Goal: Task Accomplishment & Management: Complete application form

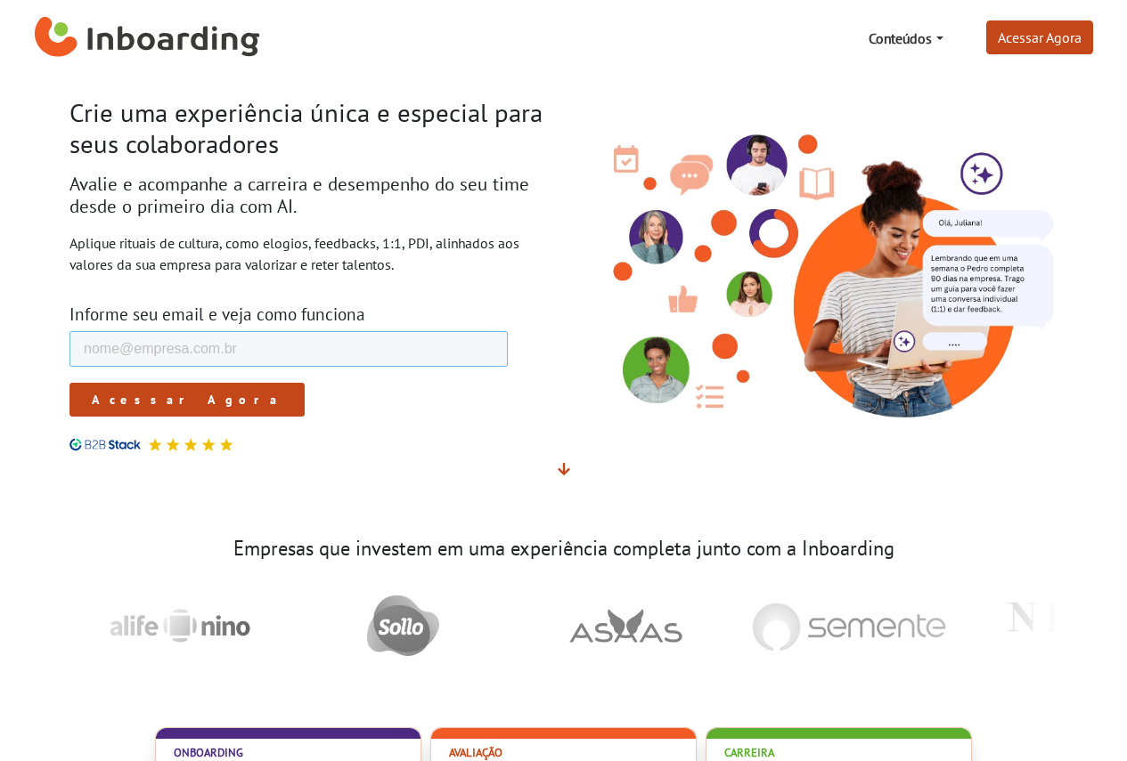
click at [191, 338] on input "E-mail de trabalho *" at bounding box center [288, 349] width 438 height 36
click at [1047, 37] on link "Acessar Agora" at bounding box center [1039, 37] width 107 height 34
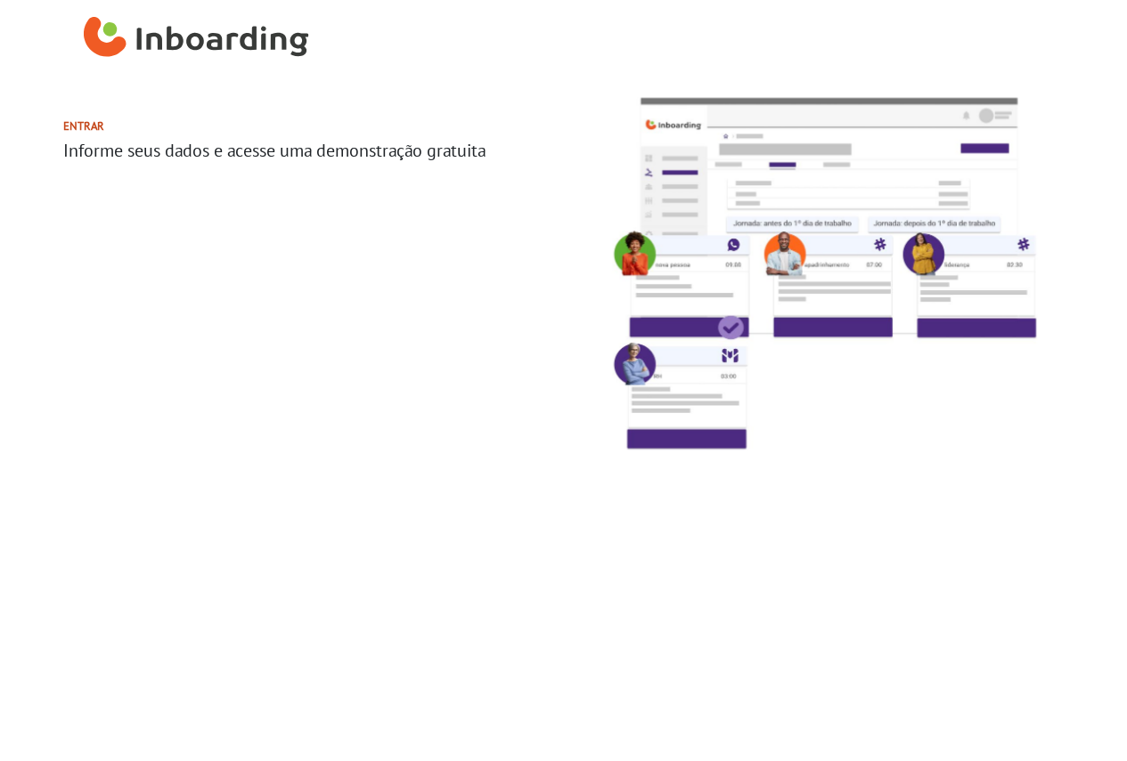
select select "BR"
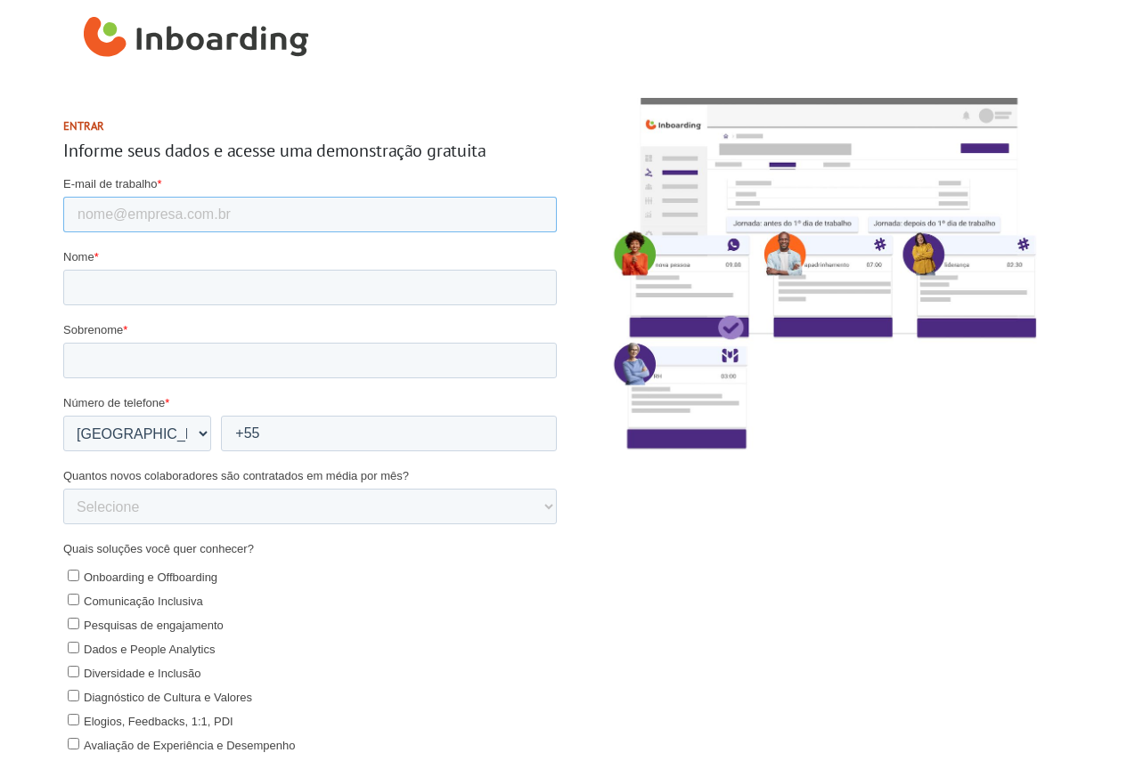
click at [199, 218] on input "E-mail de trabalho *" at bounding box center [308, 215] width 493 height 36
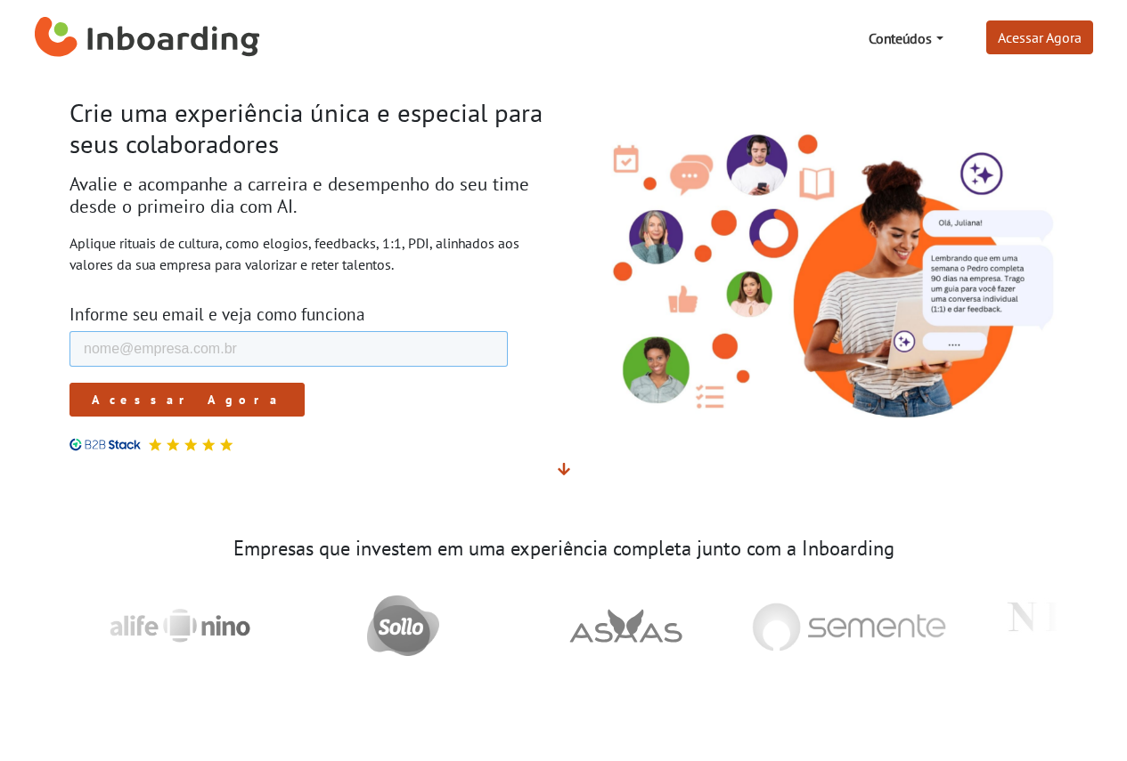
click at [201, 331] on input "E-mail de trabalho *" at bounding box center [288, 349] width 438 height 36
click at [214, 349] on input "E-mail de trabalho *" at bounding box center [288, 349] width 438 height 36
type input "J"
type input "[PERSON_NAME][EMAIL_ADDRESS][PERSON_NAME][DOMAIN_NAME]"
click at [69, 383] on input "Acessar Agora" at bounding box center [186, 400] width 235 height 34
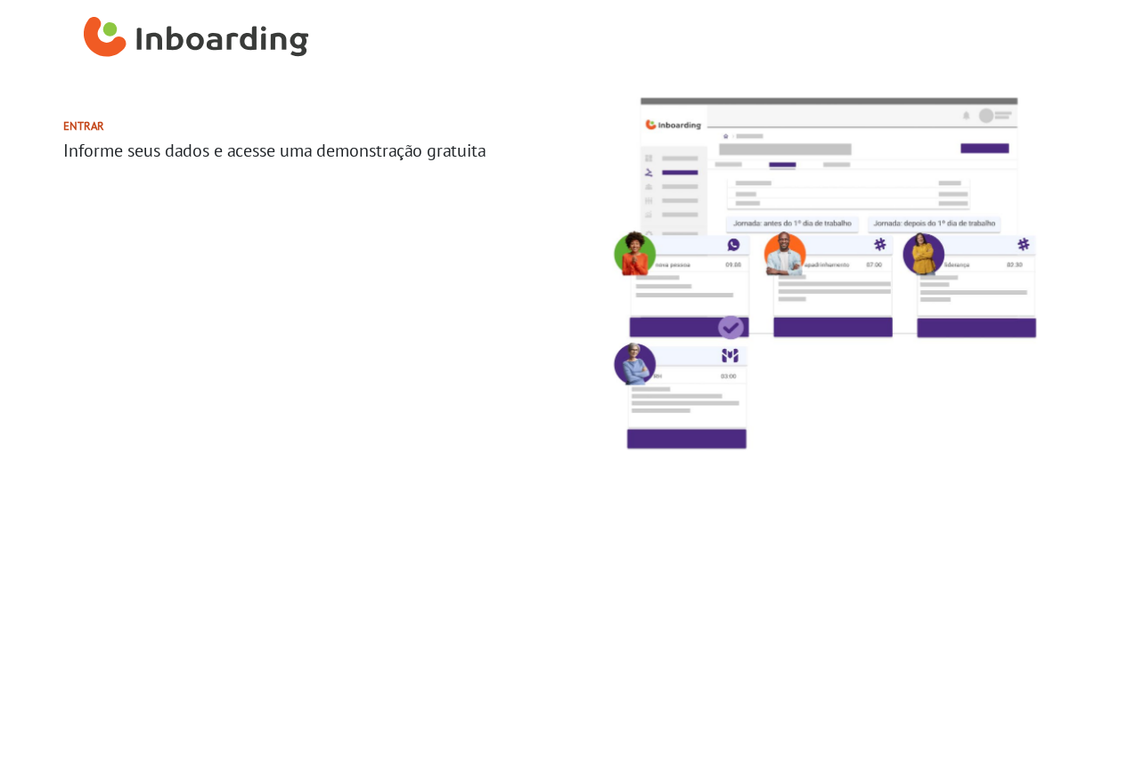
select select "BR"
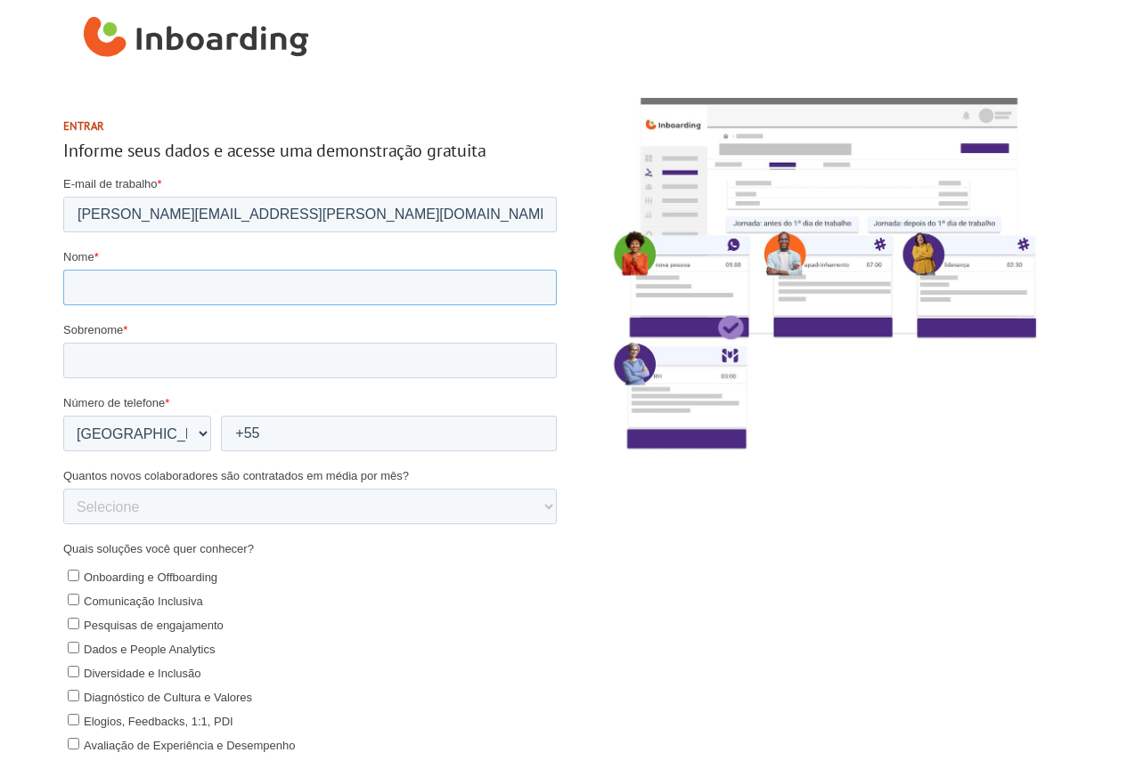
click at [224, 294] on input "Nome *" at bounding box center [308, 288] width 493 height 36
type input "Juliana Aparecida"
click at [231, 371] on input "Sobrenome *" at bounding box center [308, 361] width 493 height 36
type input "de Oliveira Alves"
click at [200, 435] on select "* Afghanistan (‫افغانستان‬‎) Albania (Shqipëri) Algeria (‫الجزائر‬‎) American S…" at bounding box center [136, 434] width 148 height 36
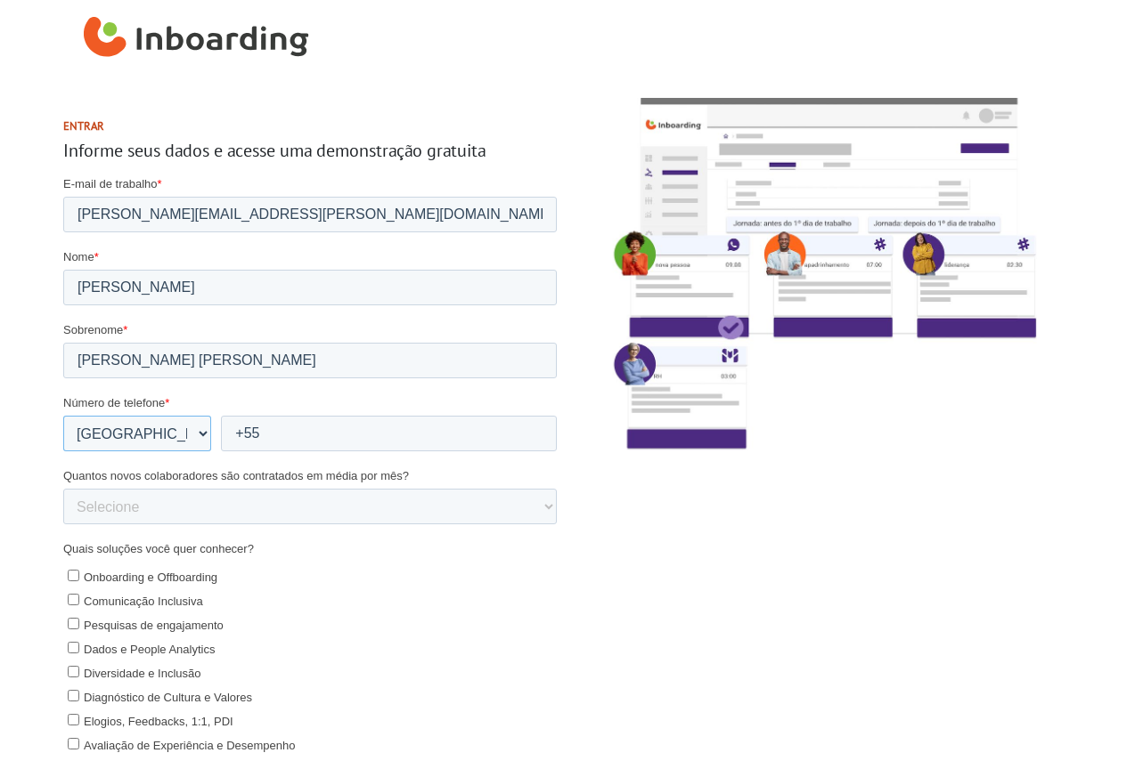
click at [199, 438] on select "* Afghanistan (‫افغانستان‬‎) Albania (Shqipëri) Algeria (‫الجزائر‬‎) American S…" at bounding box center [136, 434] width 148 height 36
click at [298, 430] on input "+55" at bounding box center [388, 434] width 336 height 36
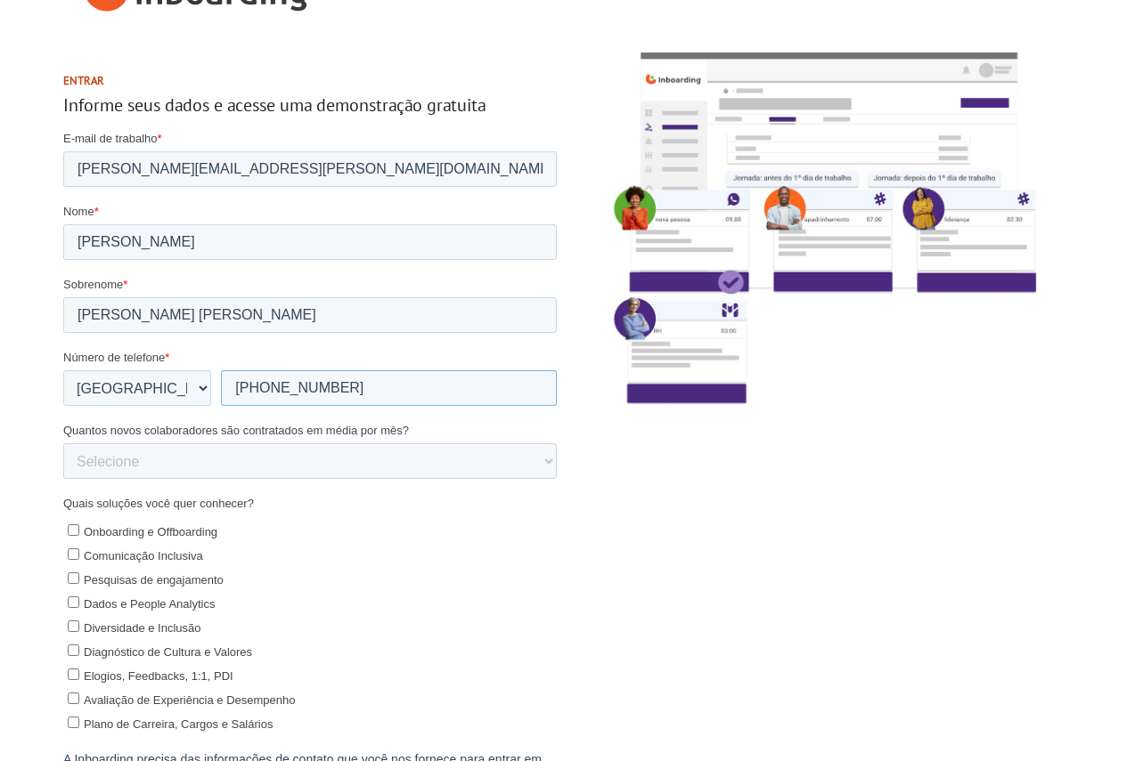
scroll to position [89, 0]
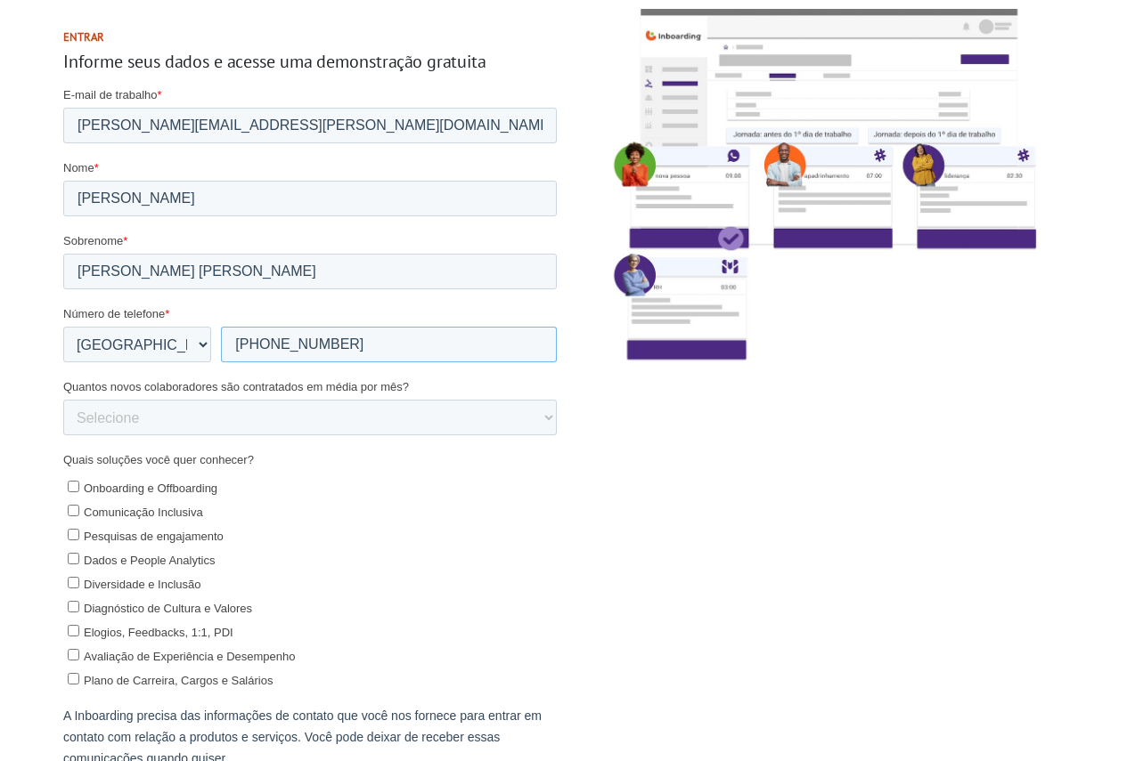
type input "+55 62994117610"
click at [318, 418] on select "Selecione 0-5 5-10 10-50 50-100 100+" at bounding box center [308, 418] width 493 height 36
click at [316, 418] on select "Selecione 0-5 5-10 10-50 50-100 100+" at bounding box center [308, 418] width 493 height 36
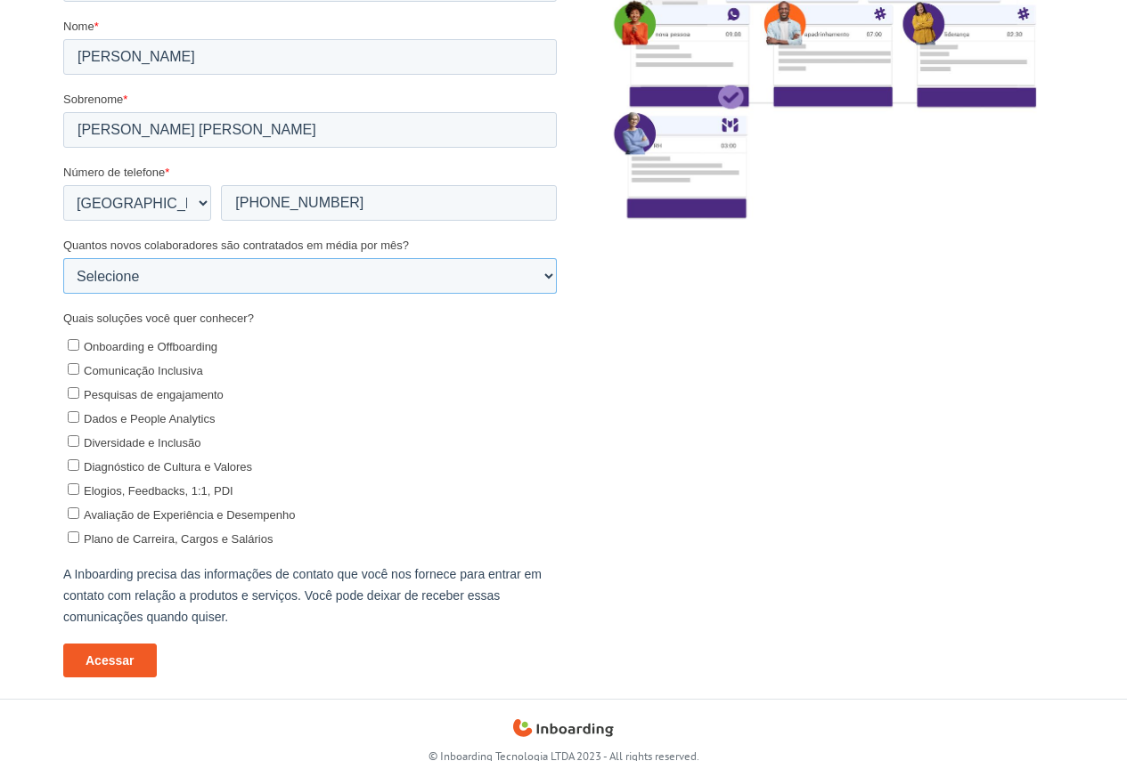
scroll to position [253, 0]
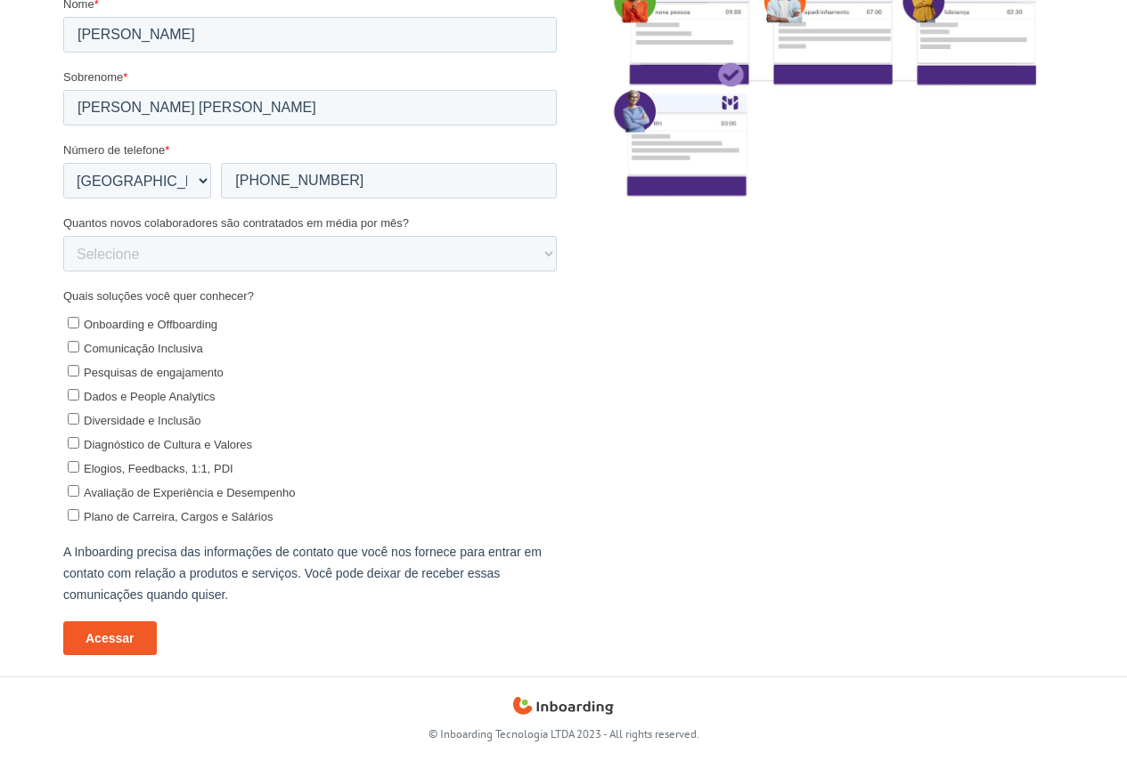
click at [106, 647] on input "Acessar" at bounding box center [109, 640] width 94 height 34
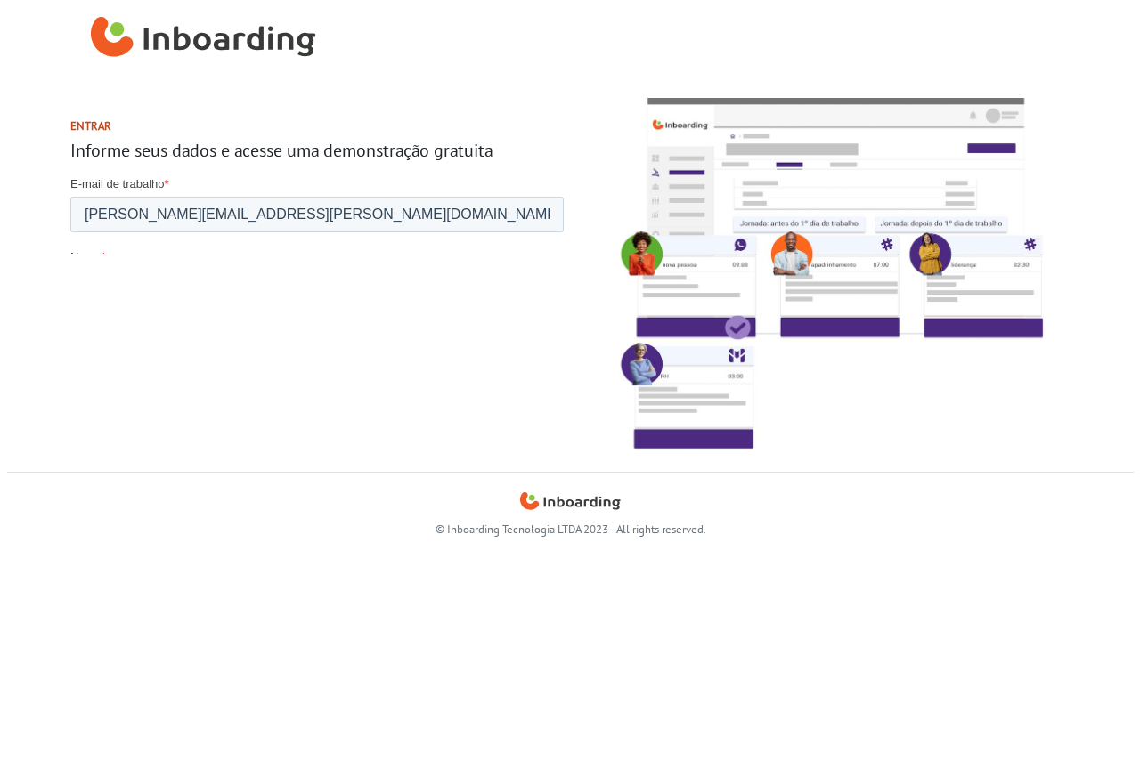
scroll to position [0, 0]
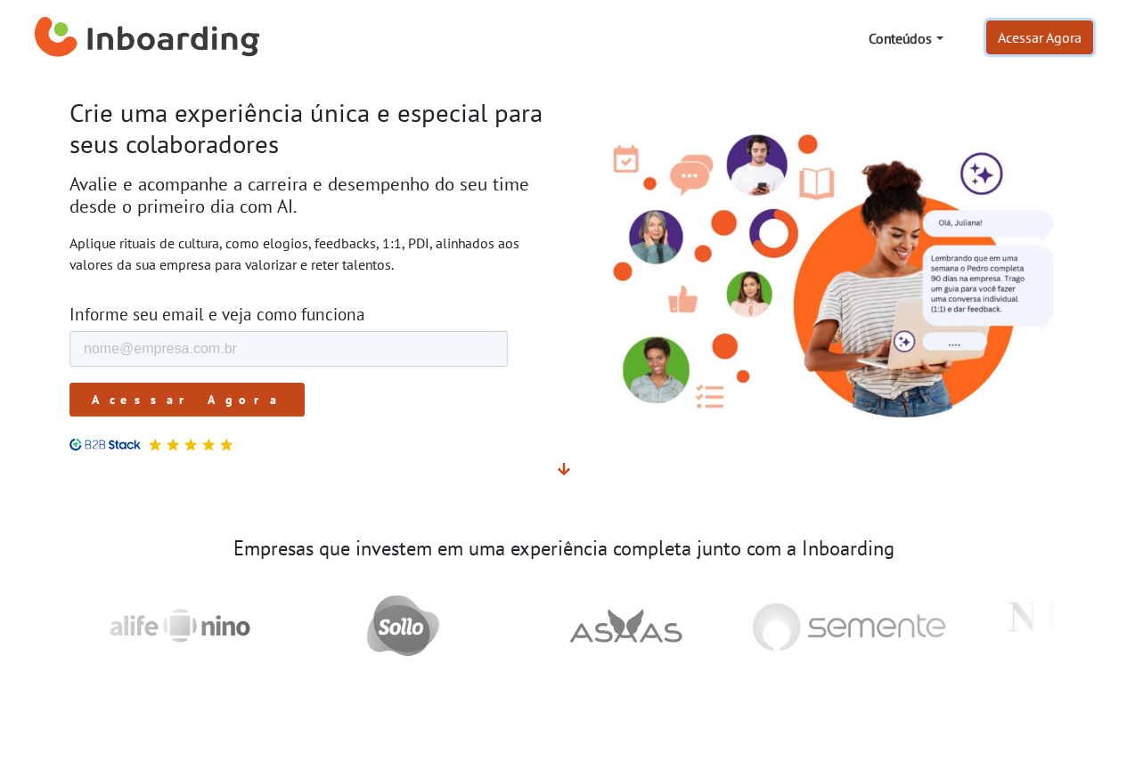
click at [1044, 43] on link "Acessar Agora" at bounding box center [1039, 37] width 107 height 34
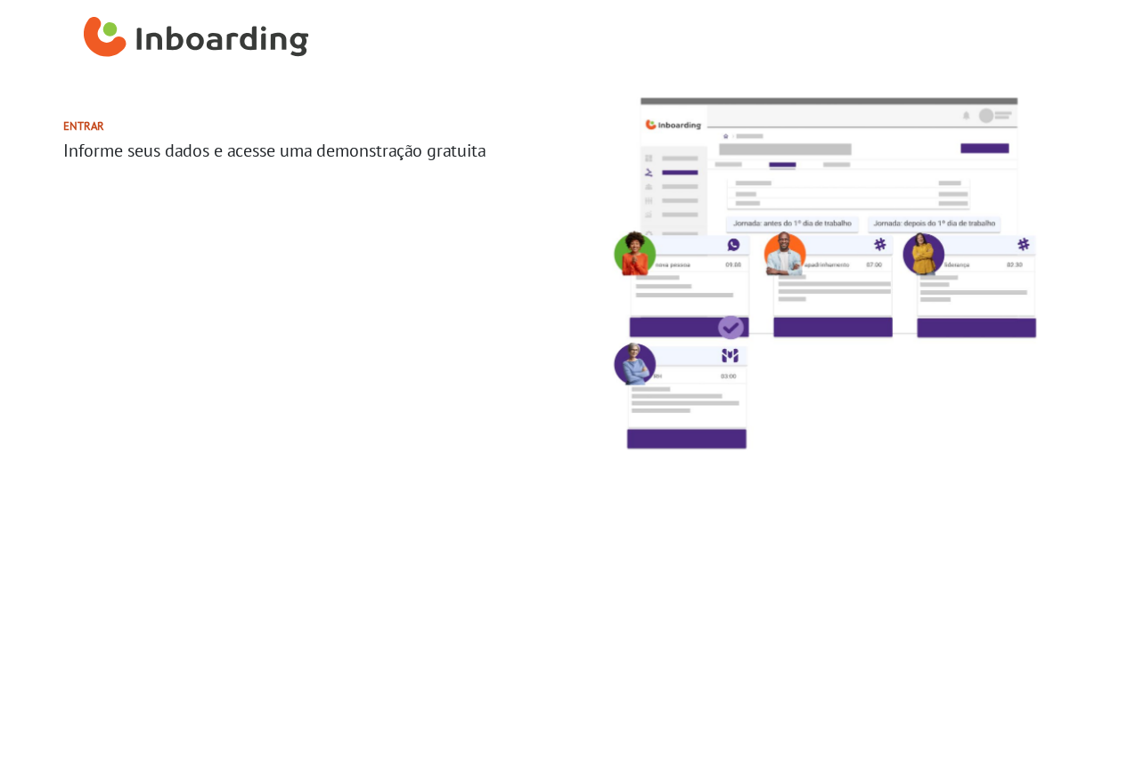
select select "BR"
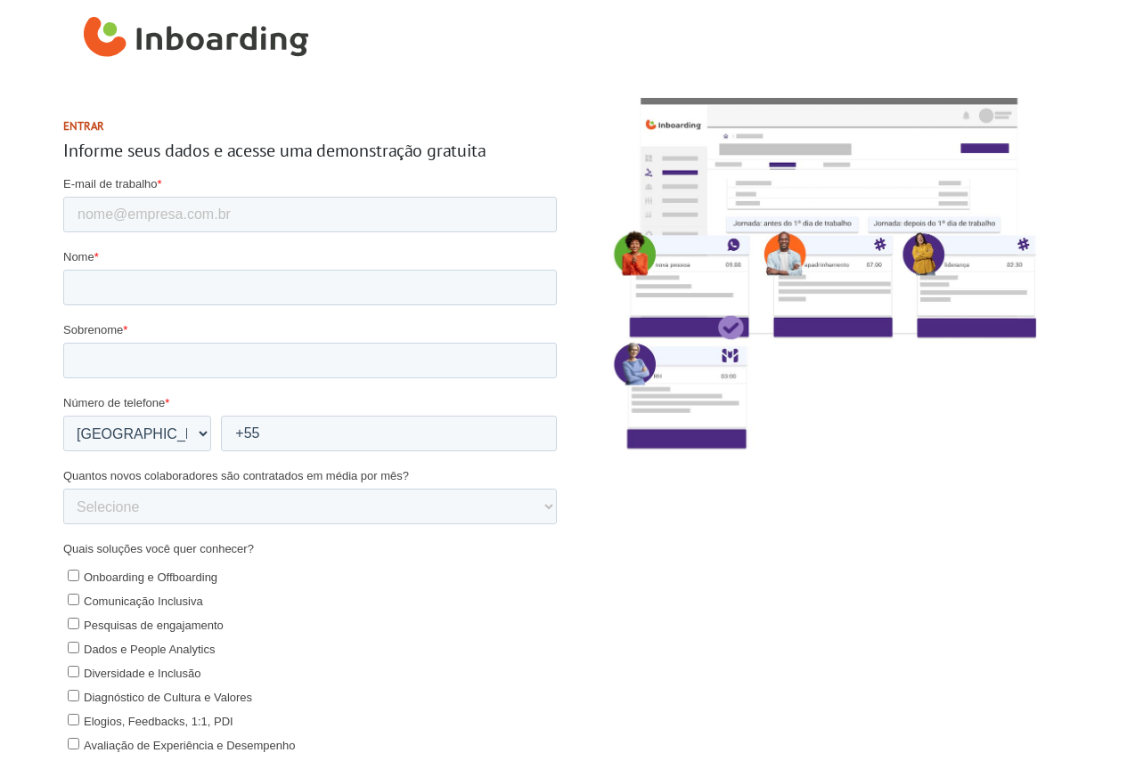
click at [724, 191] on img at bounding box center [817, 274] width 481 height 395
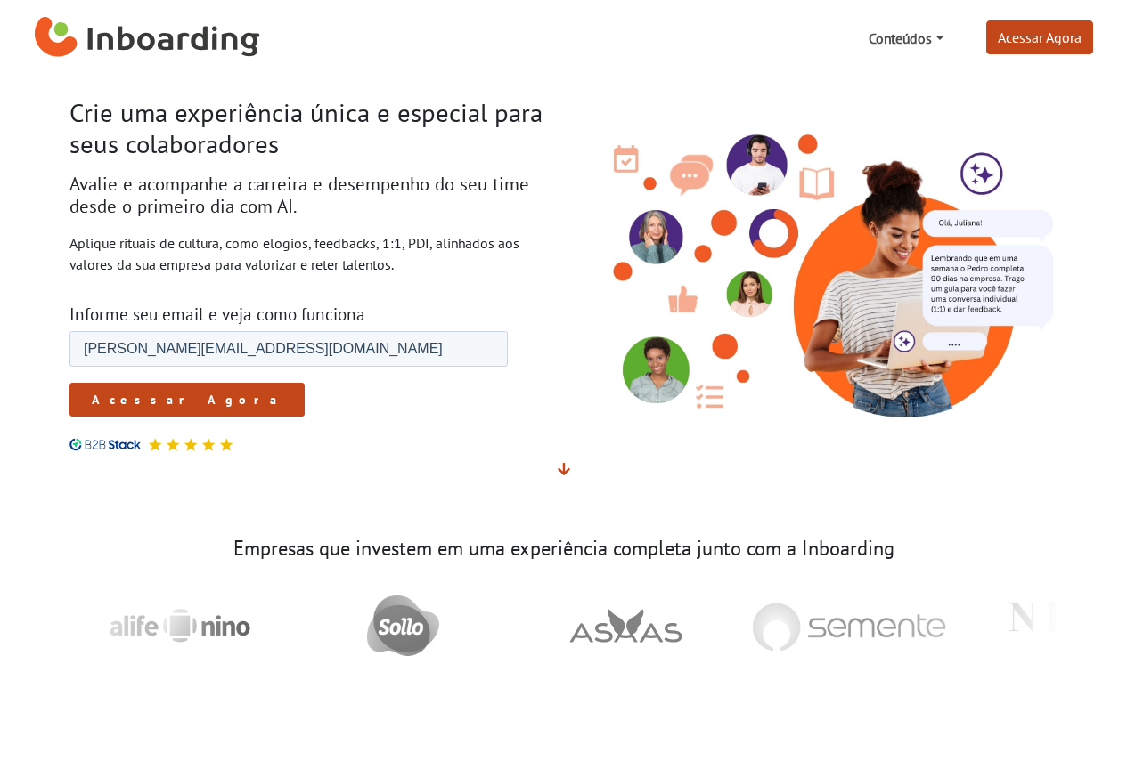
click at [897, 47] on link "Conteúdos" at bounding box center [905, 38] width 88 height 36
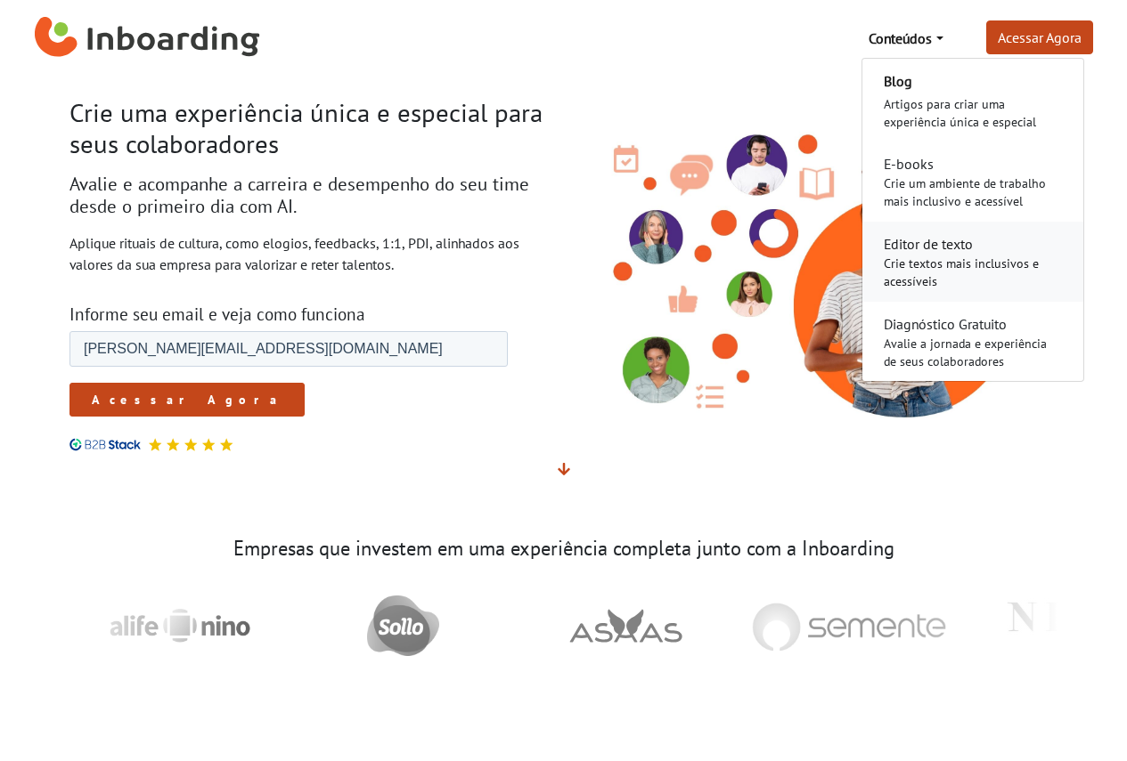
click at [973, 264] on div "Crie textos mais inclusivos e acessíveis" at bounding box center [972, 273] width 178 height 36
